Goal: Task Accomplishment & Management: Manage account settings

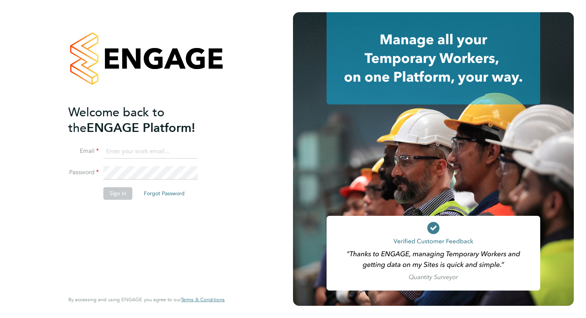
type input "[EMAIL_ADDRESS][DOMAIN_NAME]"
click at [117, 193] on button "Sign In" at bounding box center [117, 193] width 29 height 12
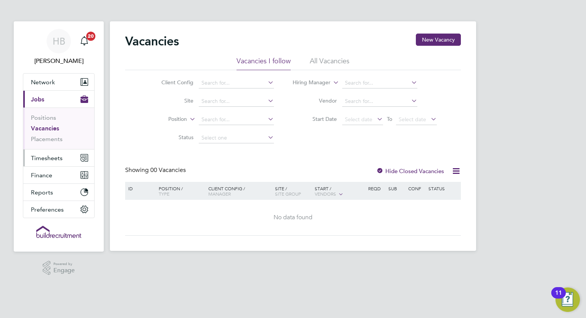
click at [79, 156] on button "Timesheets" at bounding box center [58, 158] width 71 height 17
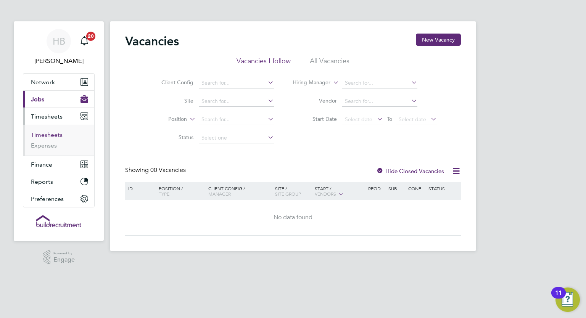
click at [50, 136] on link "Timesheets" at bounding box center [47, 134] width 32 height 7
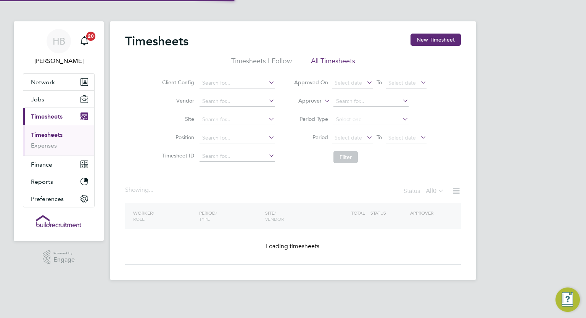
click at [310, 101] on label "Approver" at bounding box center [304, 101] width 34 height 8
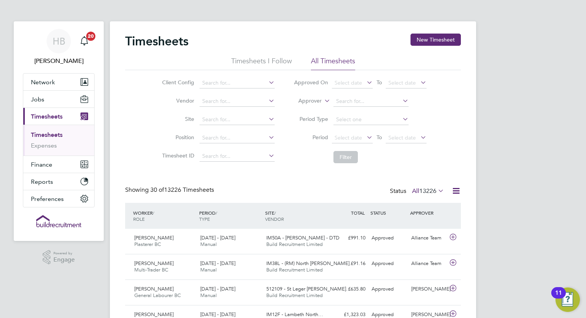
click at [316, 111] on li "Worker" at bounding box center [302, 110] width 37 height 10
click at [344, 100] on input at bounding box center [370, 101] width 75 height 11
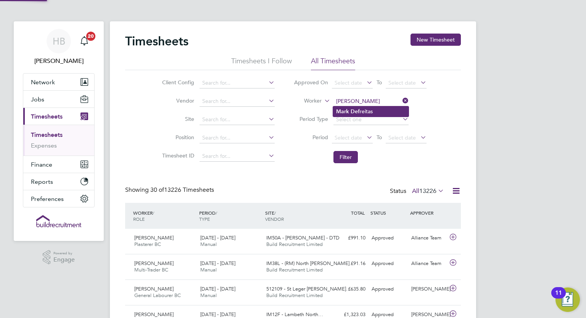
click at [356, 108] on b "Def" at bounding box center [355, 111] width 9 height 6
type input "Mark Defreitas"
click at [346, 151] on button "Filter" at bounding box center [345, 157] width 24 height 12
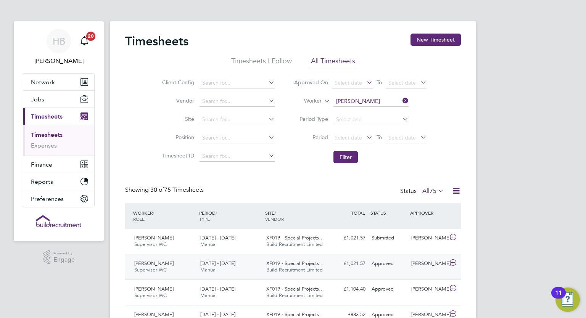
click at [319, 267] on span "Build Recruitment Limited" at bounding box center [294, 270] width 56 height 6
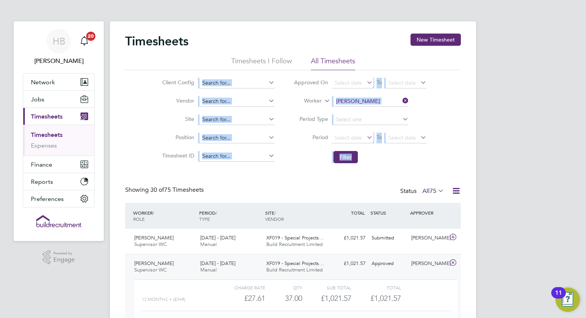
drag, startPoint x: 585, startPoint y: 53, endPoint x: 537, endPoint y: 179, distance: 135.0
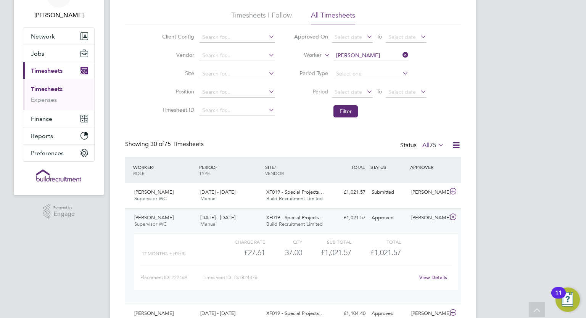
click at [435, 276] on link "View Details" at bounding box center [433, 277] width 28 height 6
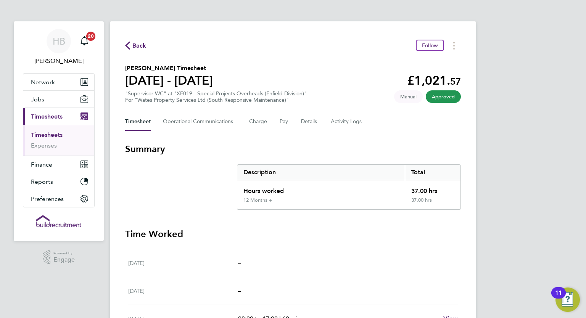
drag, startPoint x: 585, startPoint y: 95, endPoint x: 576, endPoint y: 187, distance: 92.8
click at [576, 187] on div "HB Hayley Barrance Notifications 20 Applications: Network Team Members Business…" at bounding box center [293, 278] width 586 height 557
click at [546, 184] on div "HB Hayley Barrance Notifications 20 Applications: Network Team Members Business…" at bounding box center [293, 278] width 586 height 557
click at [360, 116] on Logs-tab "Activity Logs" at bounding box center [347, 122] width 32 height 18
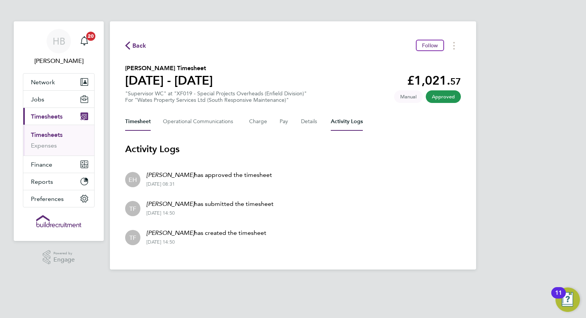
click at [132, 118] on button "Timesheet" at bounding box center [138, 122] width 26 height 18
